Goal: Find specific page/section: Find specific page/section

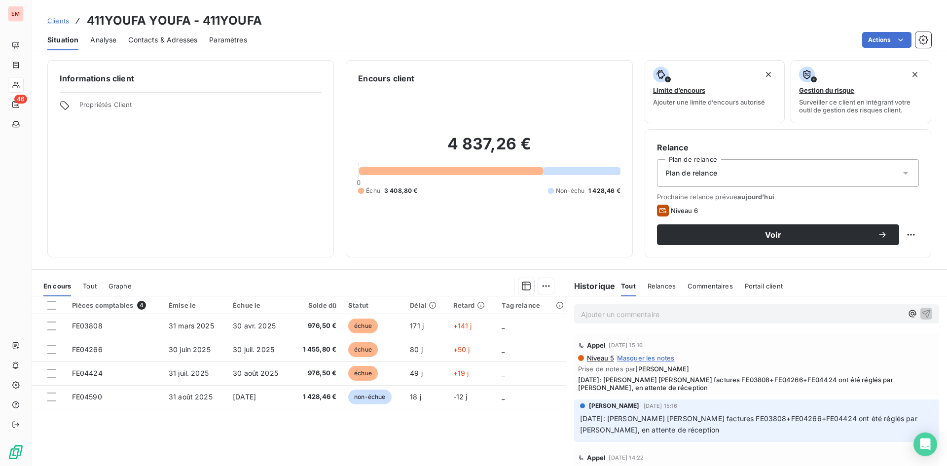
scroll to position [99, 0]
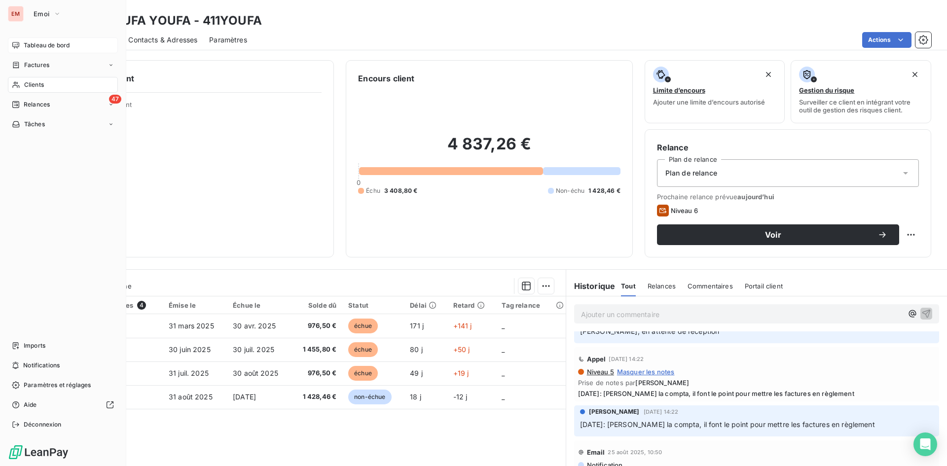
click at [58, 38] on div "Tableau de bord" at bounding box center [63, 45] width 110 height 16
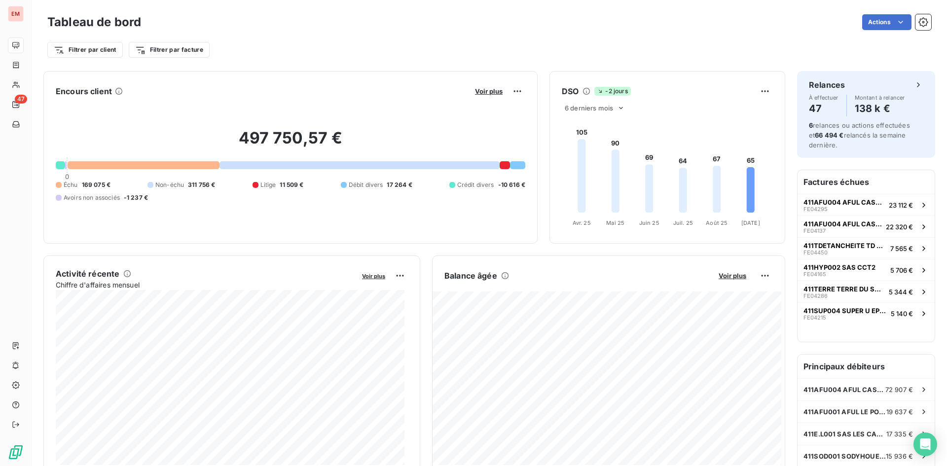
click at [292, 37] on div "Filtrer par client Filtrer par facture" at bounding box center [489, 46] width 884 height 27
click at [462, 186] on span "Crédit divers" at bounding box center [475, 185] width 37 height 9
click at [484, 94] on span "Voir plus" at bounding box center [489, 91] width 28 height 8
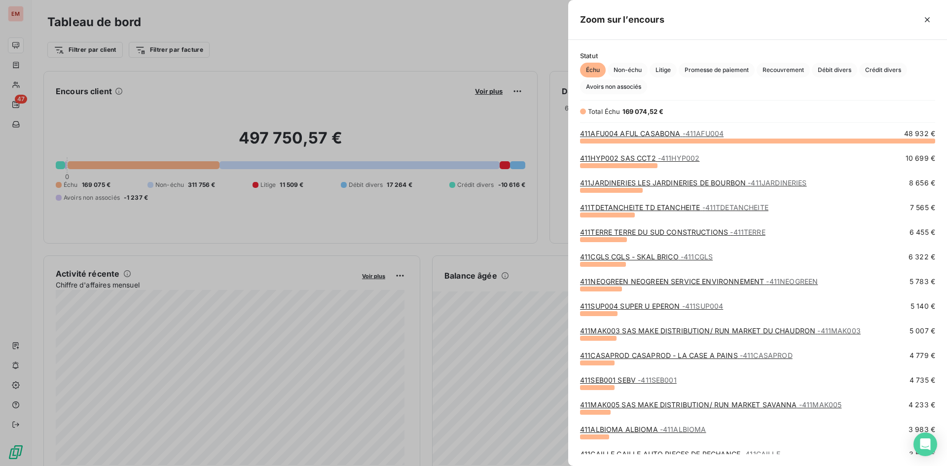
scroll to position [318, 372]
click at [867, 68] on span "Crédit divers" at bounding box center [883, 70] width 48 height 15
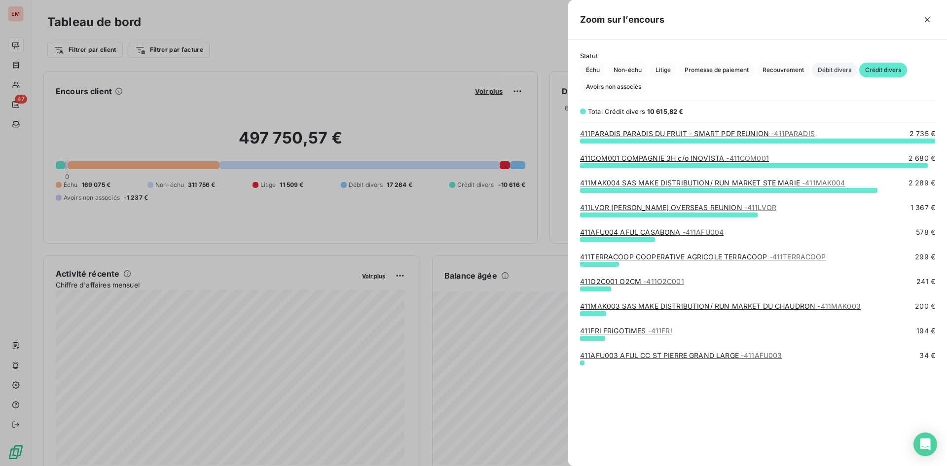
click at [827, 72] on span "Débit divers" at bounding box center [834, 70] width 45 height 15
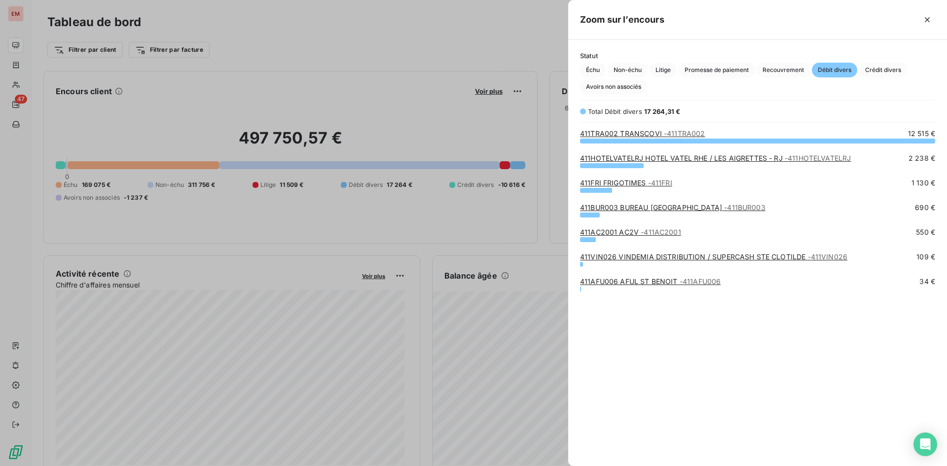
click at [370, 41] on div at bounding box center [473, 233] width 947 height 466
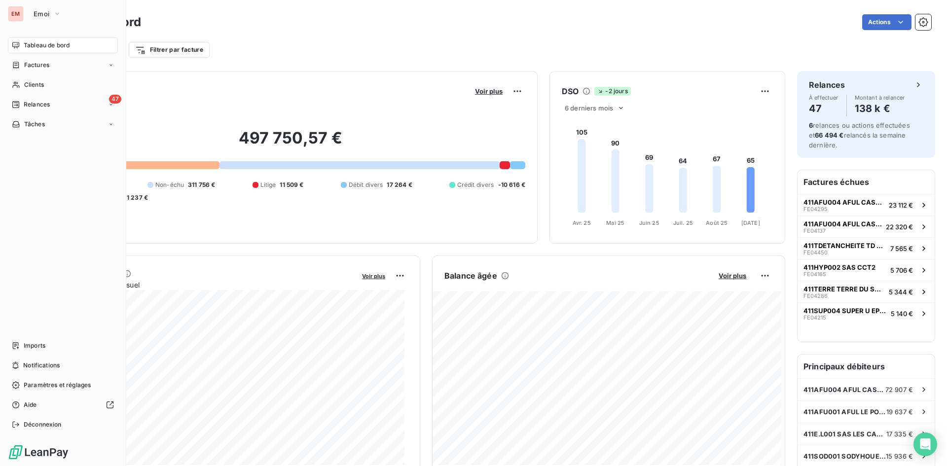
click at [27, 15] on div "EM Emoi" at bounding box center [63, 14] width 110 height 16
click at [38, 14] on span "Emoi" at bounding box center [42, 14] width 16 height 8
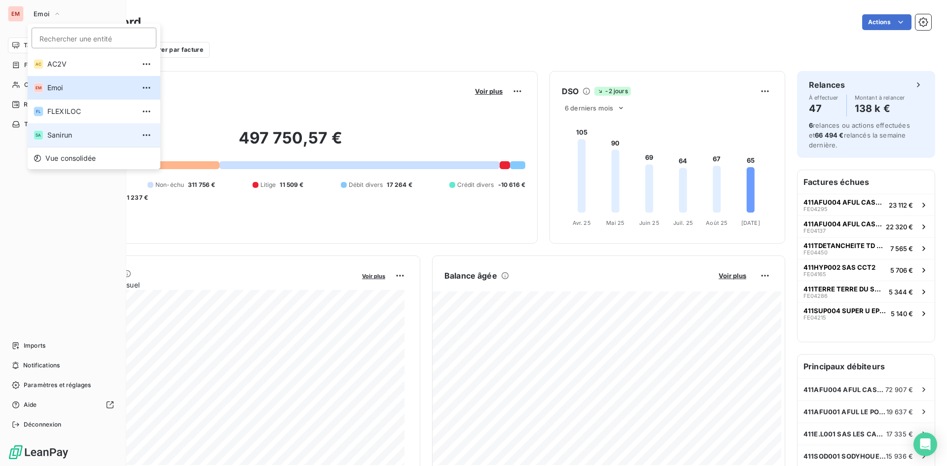
click at [74, 131] on span "Sanirun" at bounding box center [90, 135] width 87 height 10
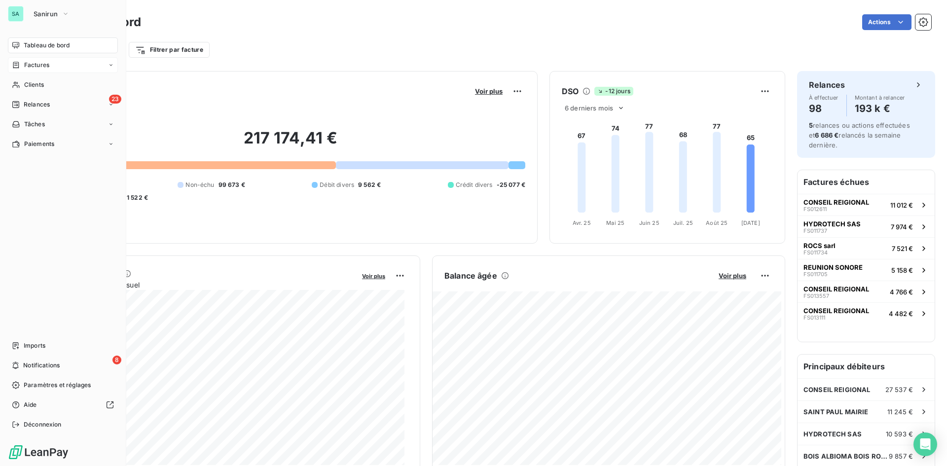
click at [50, 62] on div "Factures" at bounding box center [63, 65] width 110 height 16
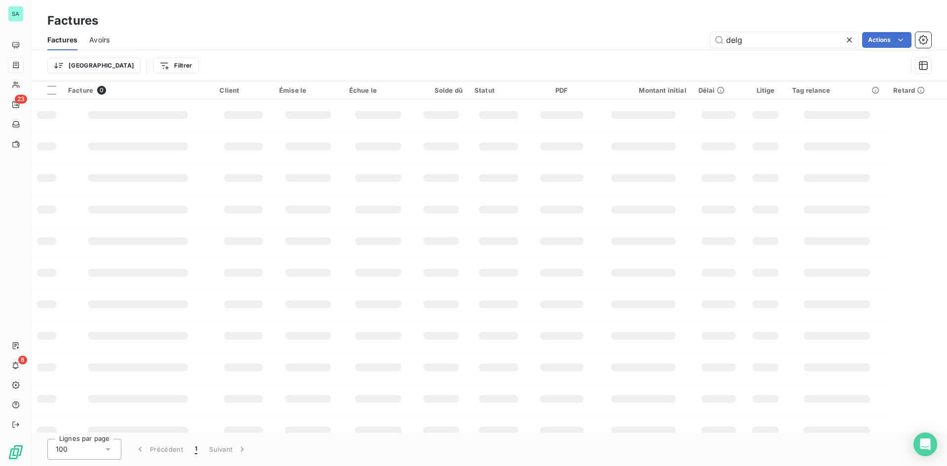
drag, startPoint x: 785, startPoint y: 37, endPoint x: 653, endPoint y: 29, distance: 132.5
click at [653, 29] on div "Factures Factures Avoirs delg Actions Trier Filtrer" at bounding box center [490, 40] width 916 height 81
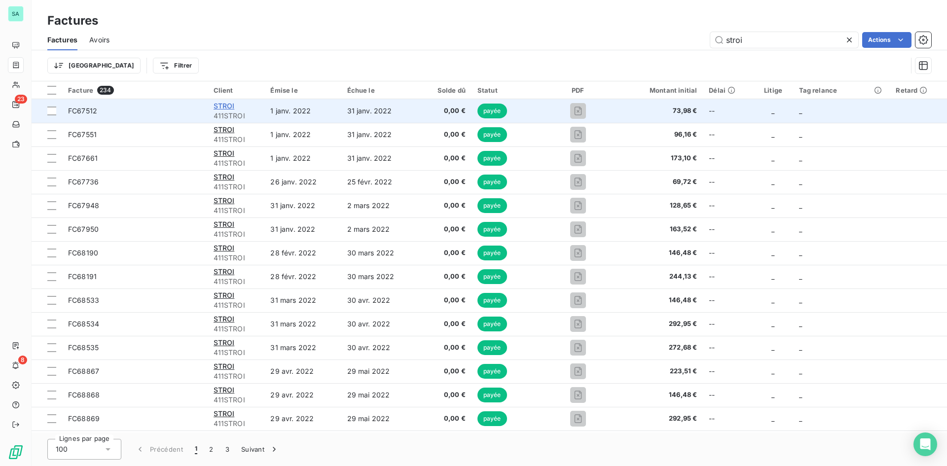
type input "stroi"
click at [230, 108] on span "STROI" at bounding box center [224, 106] width 21 height 8
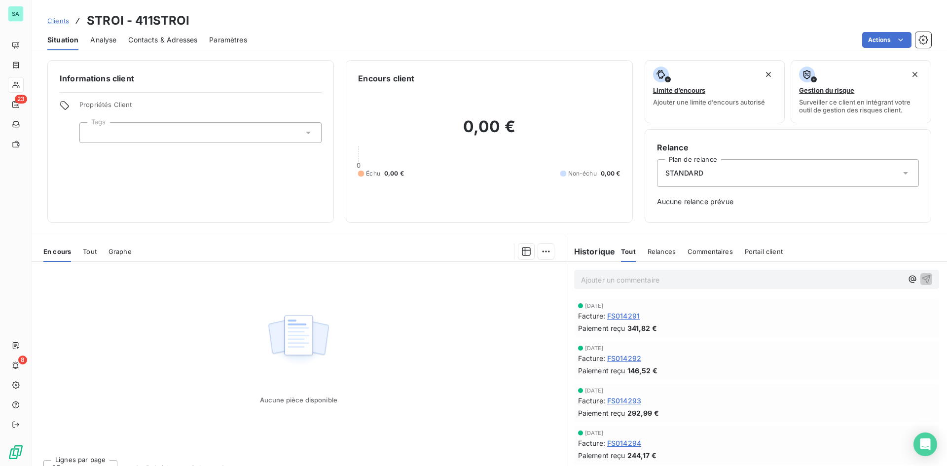
click at [85, 249] on span "Tout" at bounding box center [90, 252] width 14 height 8
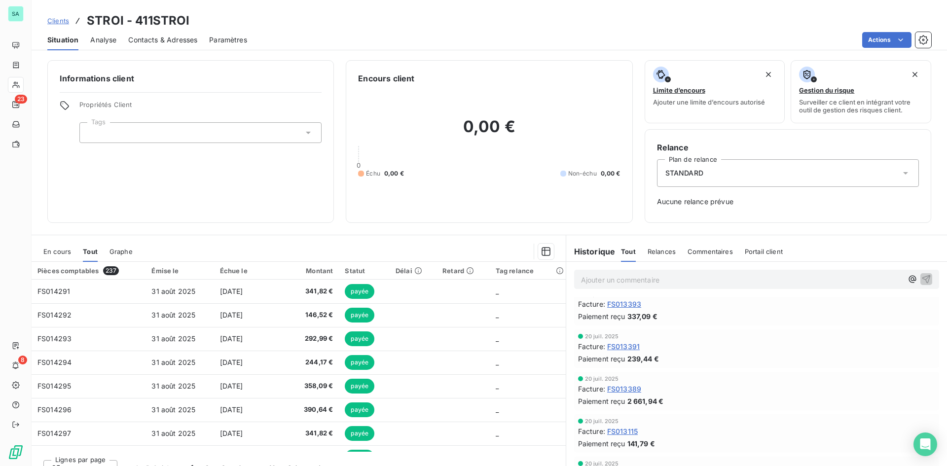
scroll to position [543, 0]
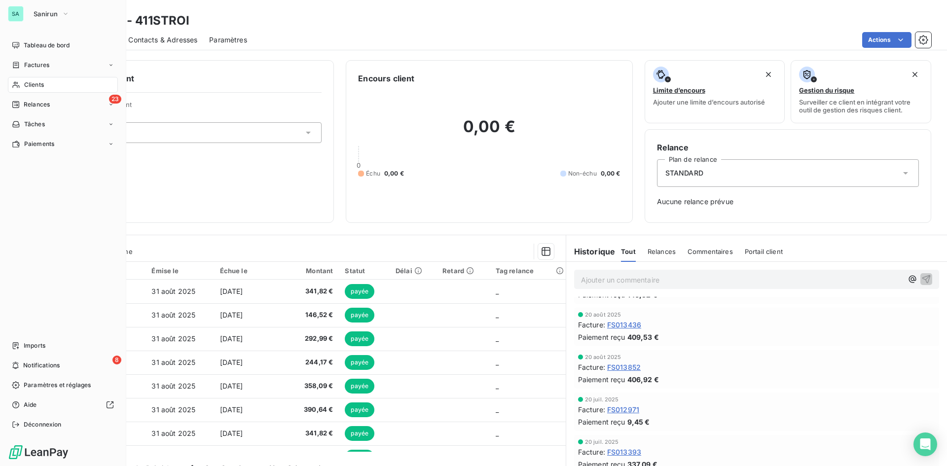
click at [27, 13] on div "SA Sanirun" at bounding box center [63, 14] width 110 height 16
click at [36, 13] on span "Sanirun" at bounding box center [46, 14] width 24 height 8
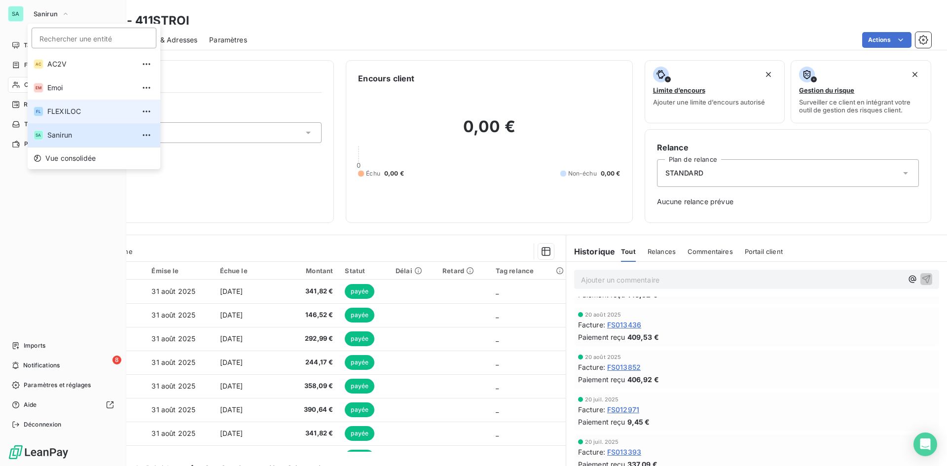
click at [78, 111] on span "FLEXILOC" at bounding box center [90, 112] width 87 height 10
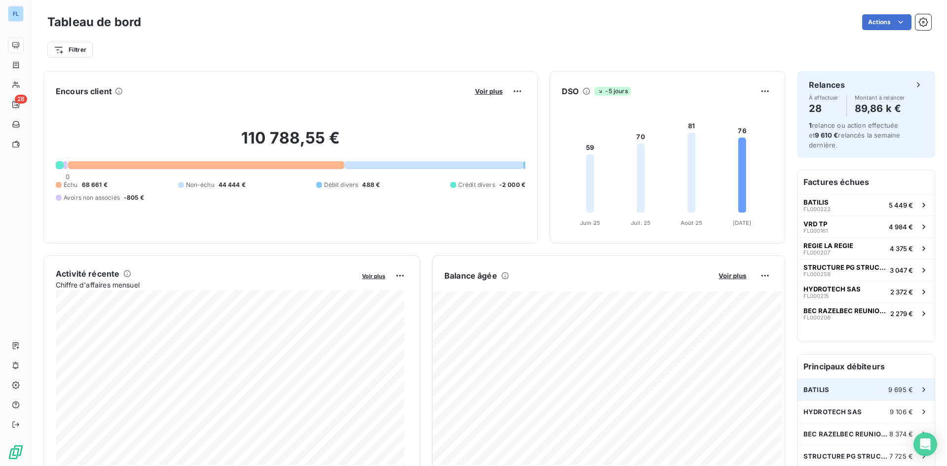
click at [828, 385] on div "BATILIS 9 695 €" at bounding box center [866, 390] width 137 height 22
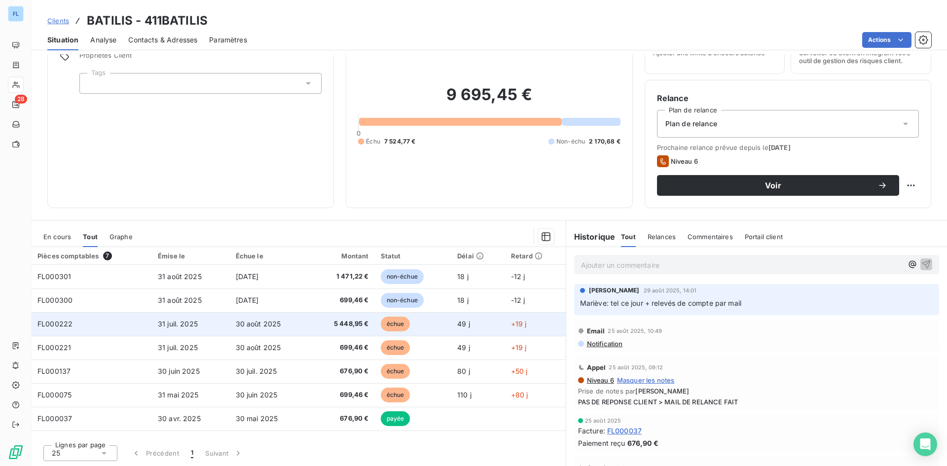
scroll to position [50, 0]
